Goal: Task Accomplishment & Management: Manage account settings

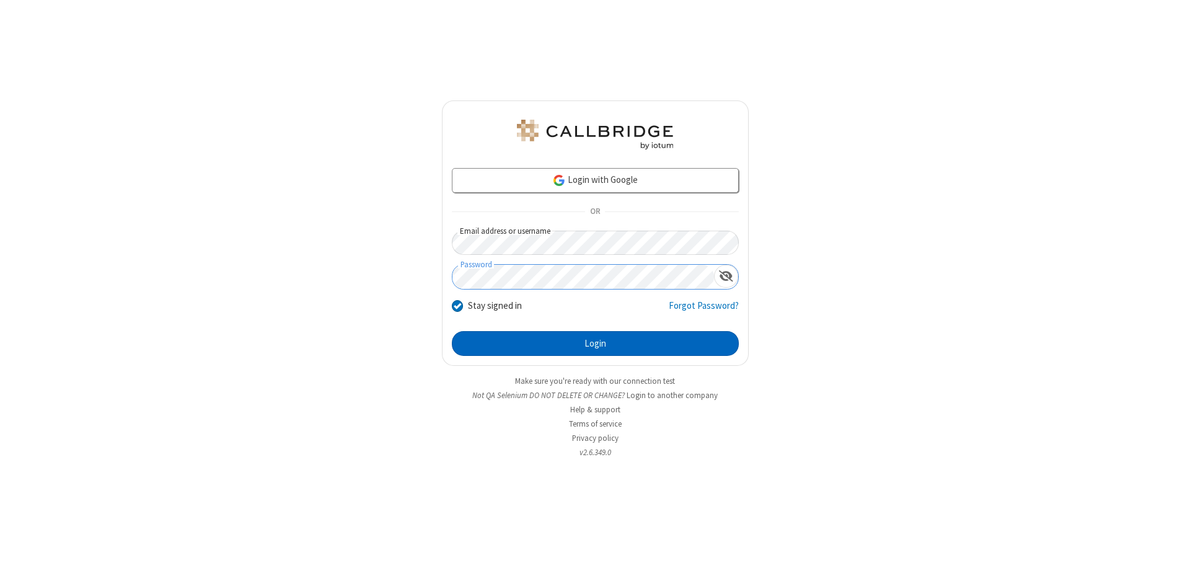
click at [595, 343] on button "Login" at bounding box center [595, 343] width 287 height 25
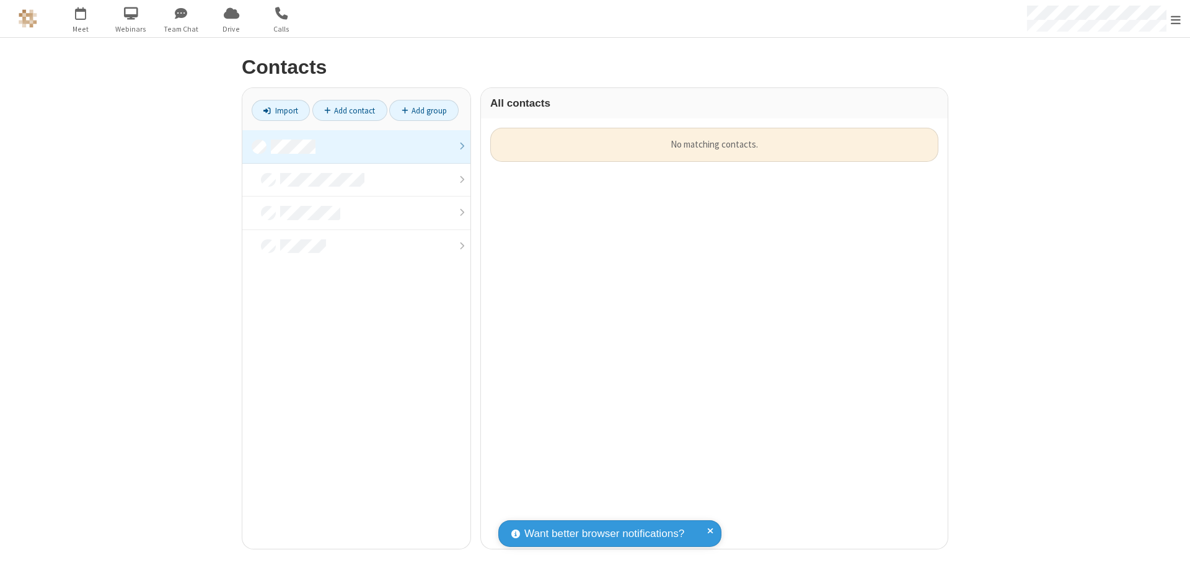
scroll to position [421, 458]
click at [356, 146] on link at bounding box center [356, 146] width 228 height 33
click at [350, 110] on link "Add contact" at bounding box center [349, 110] width 75 height 21
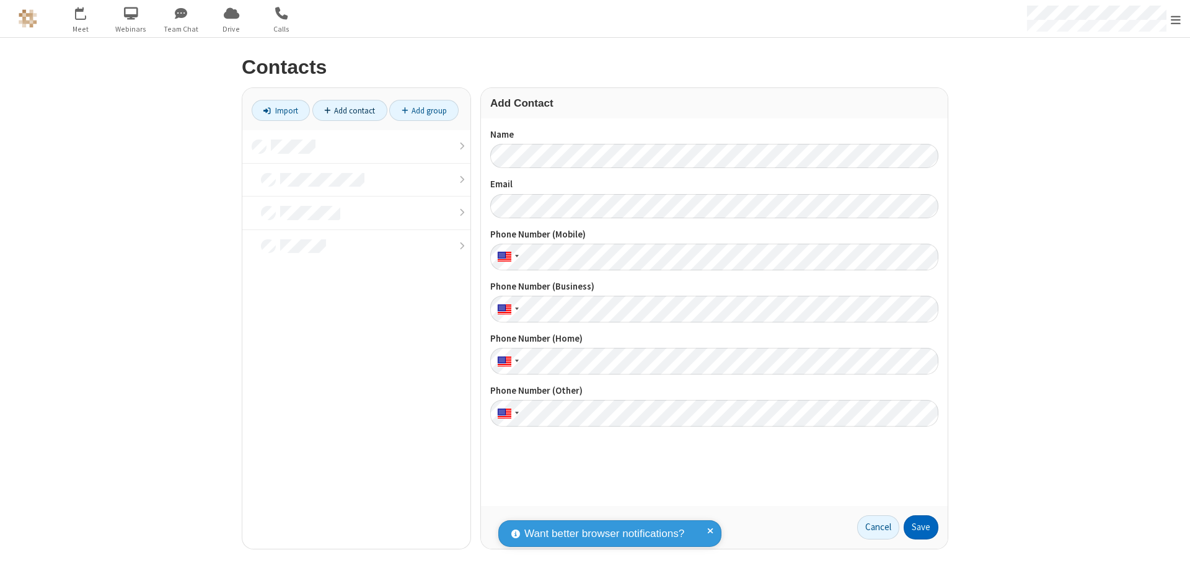
click at [921, 527] on button "Save" at bounding box center [921, 527] width 35 height 25
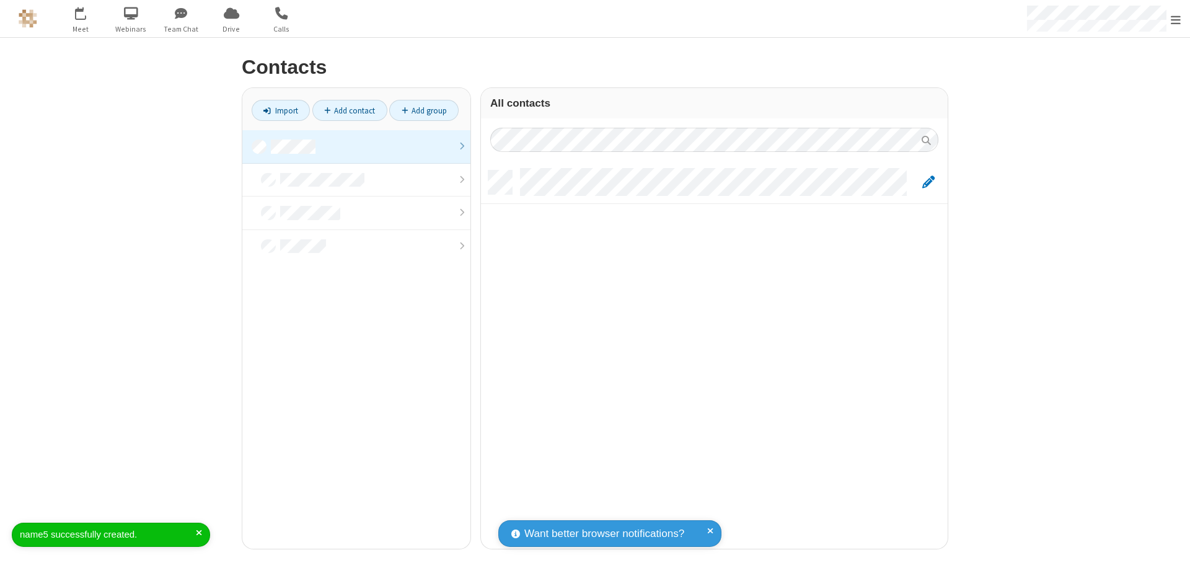
scroll to position [378, 458]
